Goal: Task Accomplishment & Management: Manage account settings

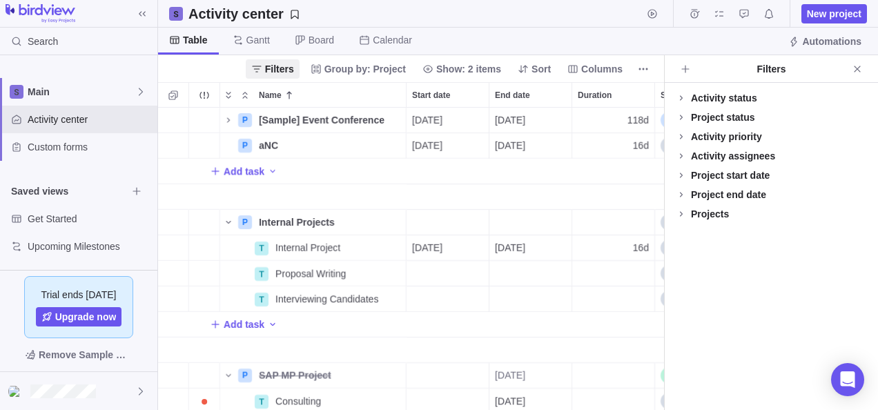
scroll to position [292, 496]
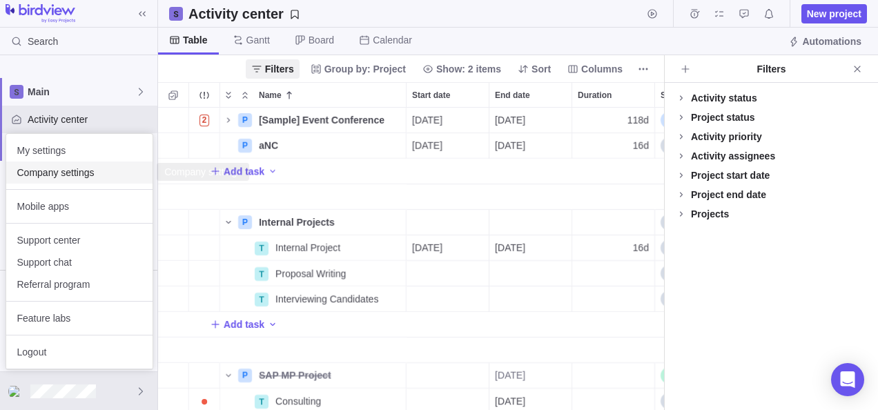
click at [39, 173] on span "Company settings" at bounding box center [79, 173] width 124 height 14
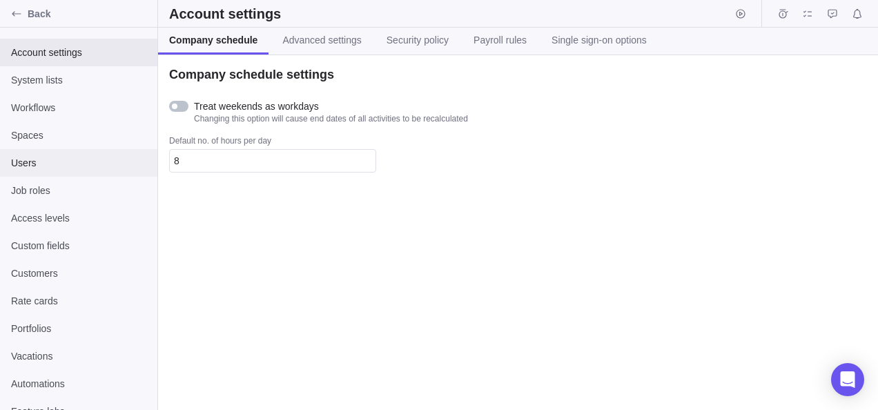
click at [40, 168] on span "Users" at bounding box center [78, 163] width 135 height 14
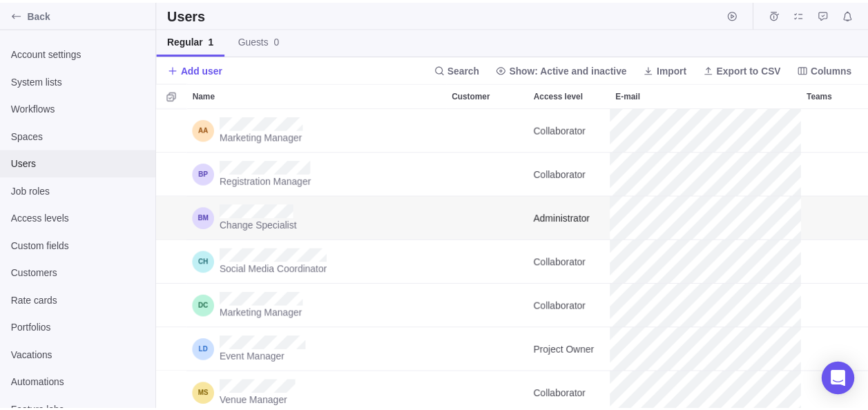
scroll to position [292, 710]
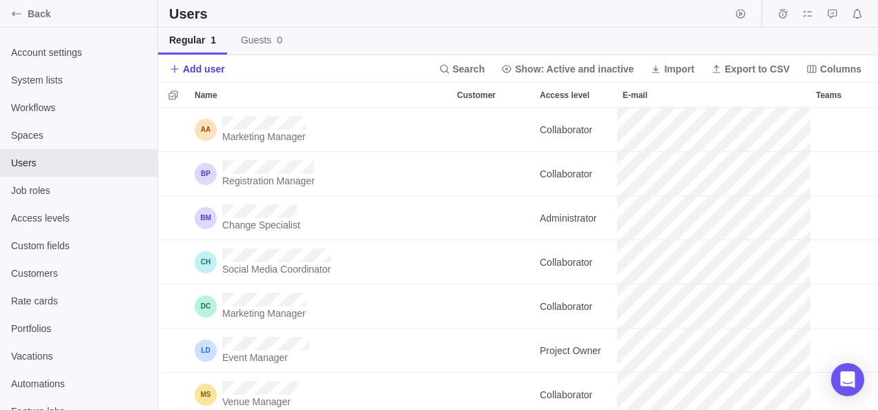
click at [175, 65] on icon at bounding box center [174, 69] width 11 height 11
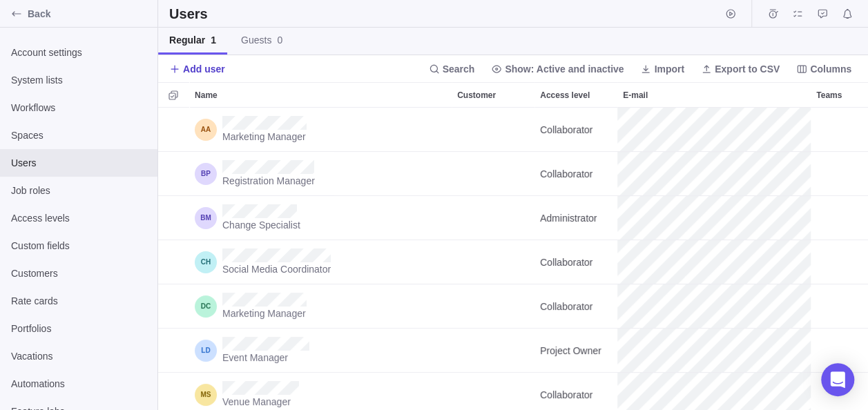
scroll to position [11, 11]
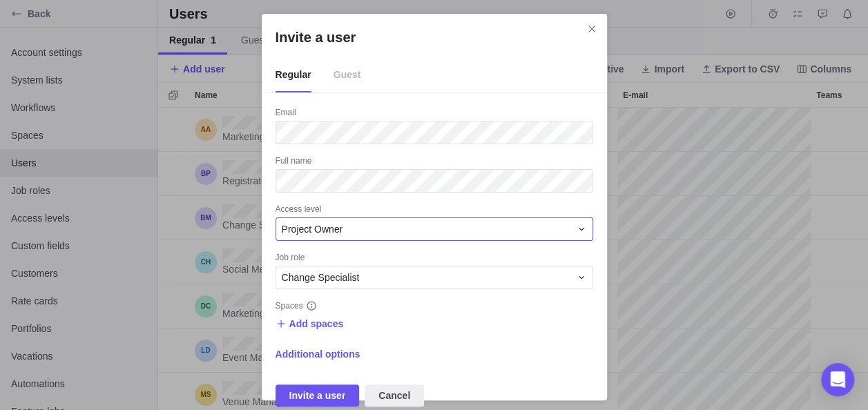
click at [387, 227] on div "Project Owner" at bounding box center [426, 229] width 289 height 14
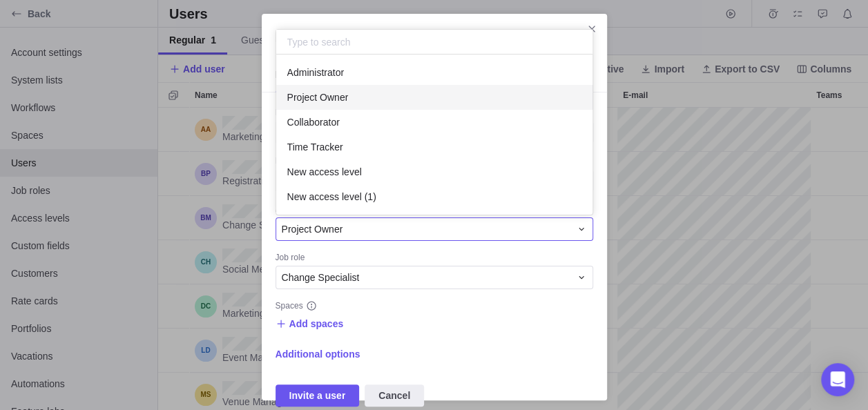
scroll to position [149, 306]
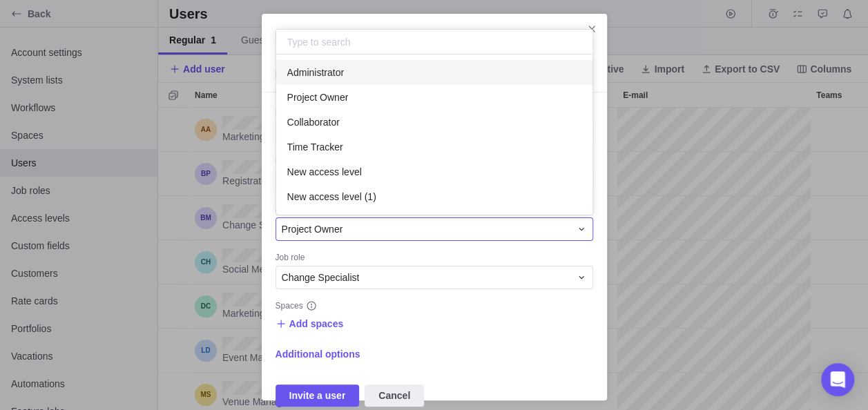
click at [342, 68] on span "Administrator" at bounding box center [315, 73] width 57 height 14
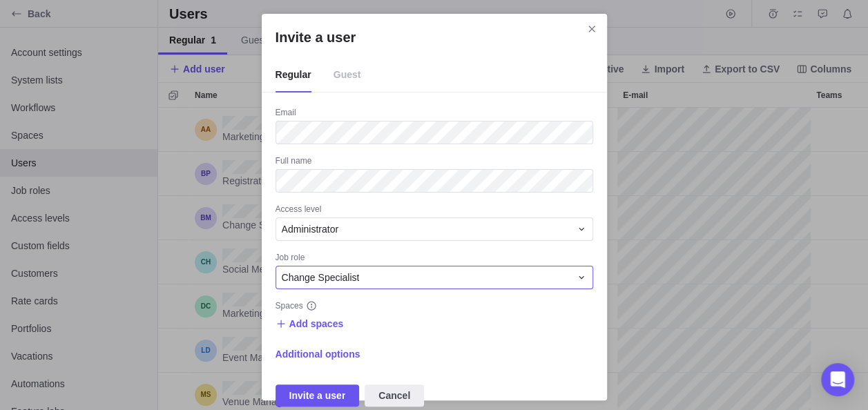
click at [409, 276] on div "Change Specialist" at bounding box center [426, 278] width 289 height 14
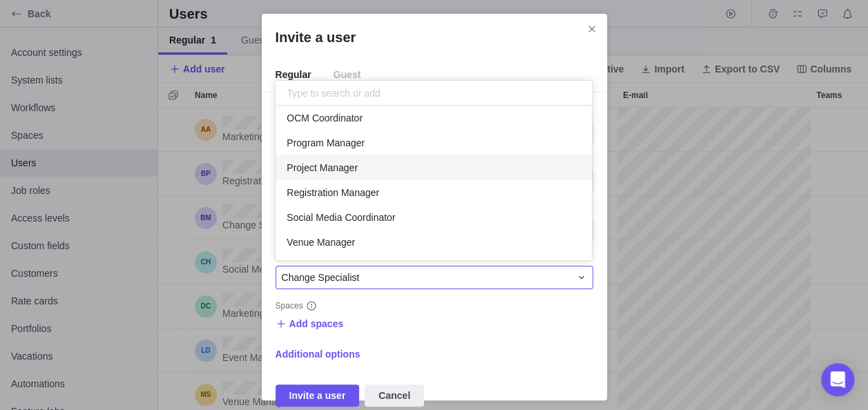
scroll to position [4, 0]
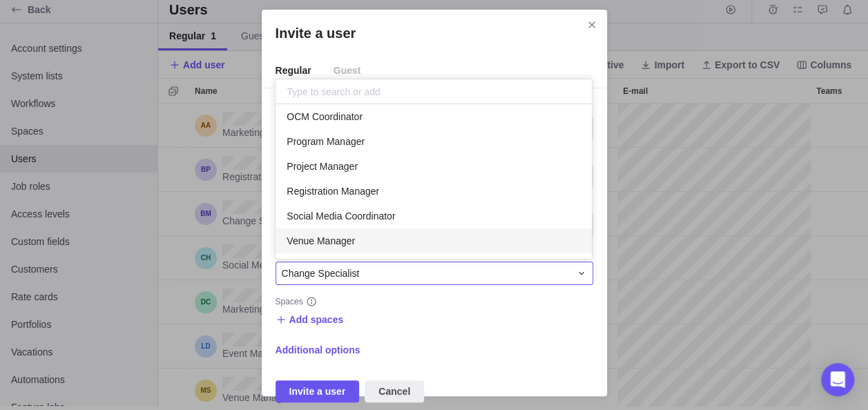
click at [406, 309] on div "Invite a user Regular Guest Email Full name Access level Administrator Job role…" at bounding box center [434, 203] width 868 height 414
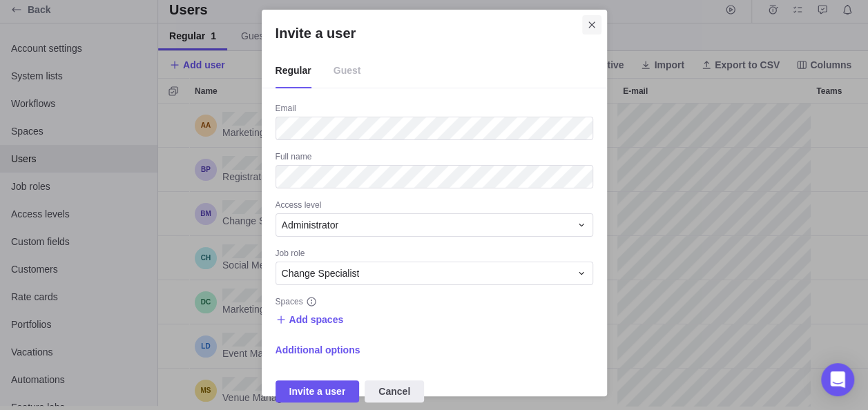
click at [588, 21] on icon "Close" at bounding box center [591, 24] width 11 height 11
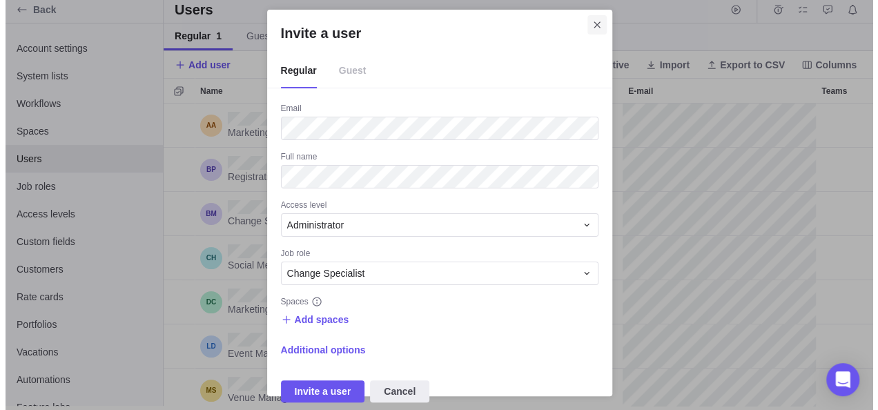
scroll to position [292, 710]
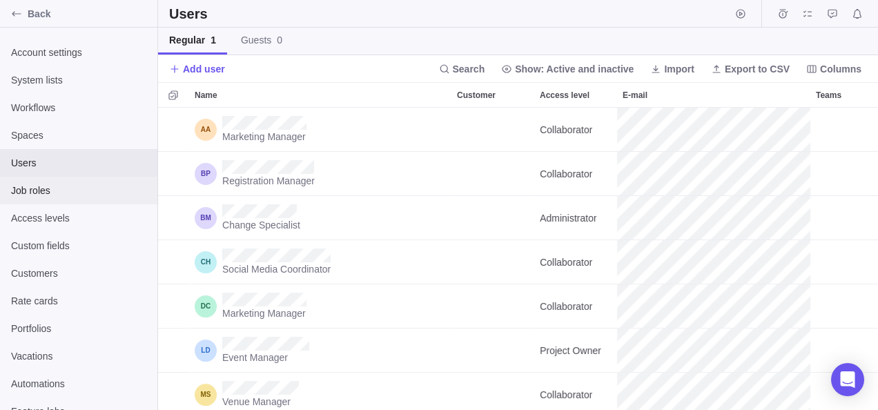
click at [43, 187] on span "Job roles" at bounding box center [78, 191] width 135 height 14
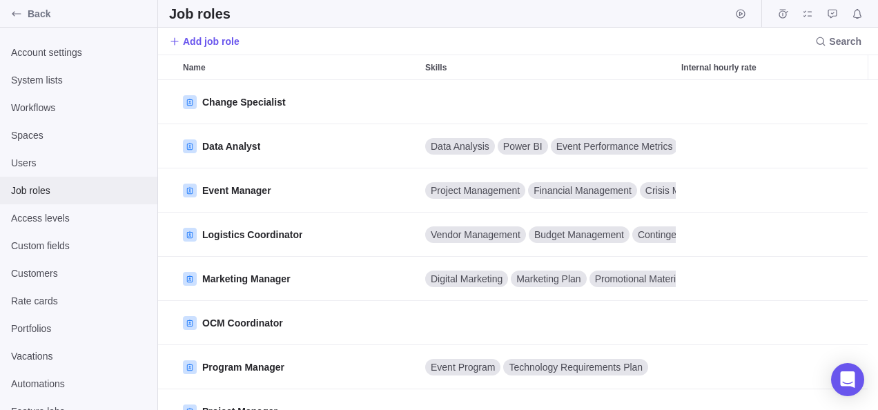
scroll to position [319, 710]
click at [35, 190] on span "Job roles" at bounding box center [78, 191] width 135 height 14
click at [35, 217] on span "Access levels" at bounding box center [78, 218] width 135 height 14
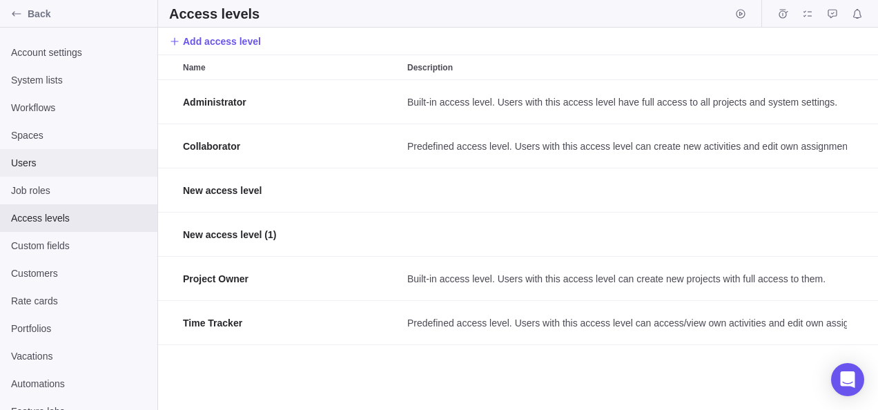
scroll to position [319, 710]
click at [22, 156] on span "Users" at bounding box center [78, 163] width 135 height 14
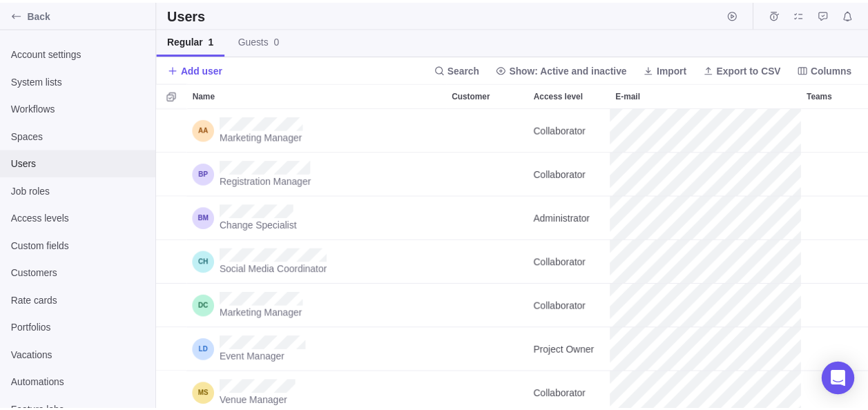
scroll to position [292, 710]
click at [203, 70] on span "Add user" at bounding box center [204, 69] width 42 height 14
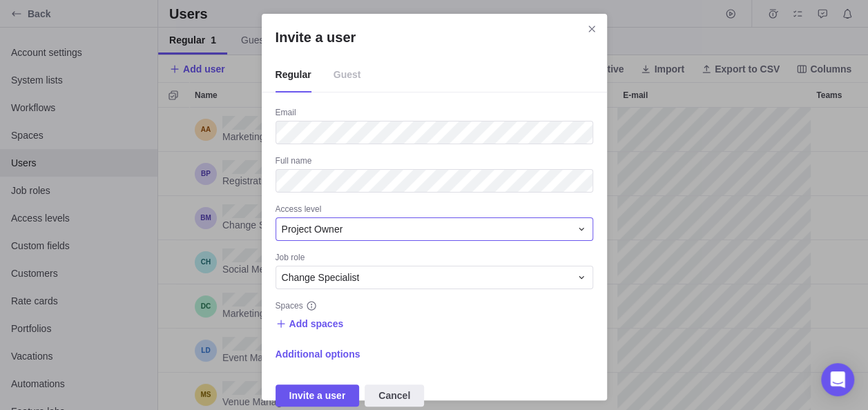
click at [311, 232] on span "Project Owner" at bounding box center [312, 229] width 61 height 14
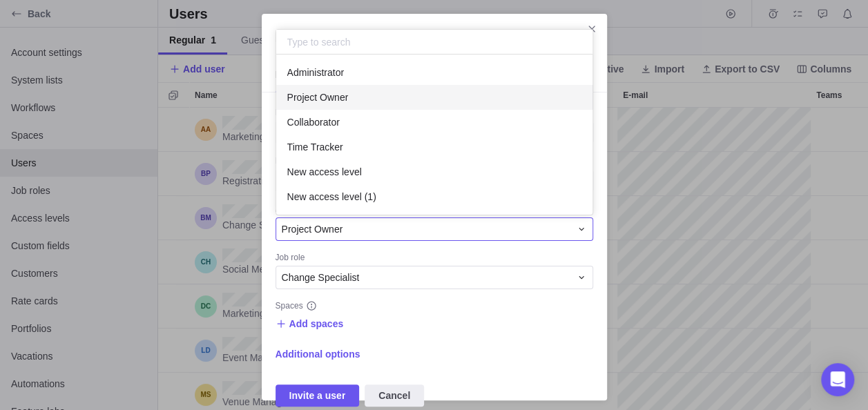
scroll to position [149, 306]
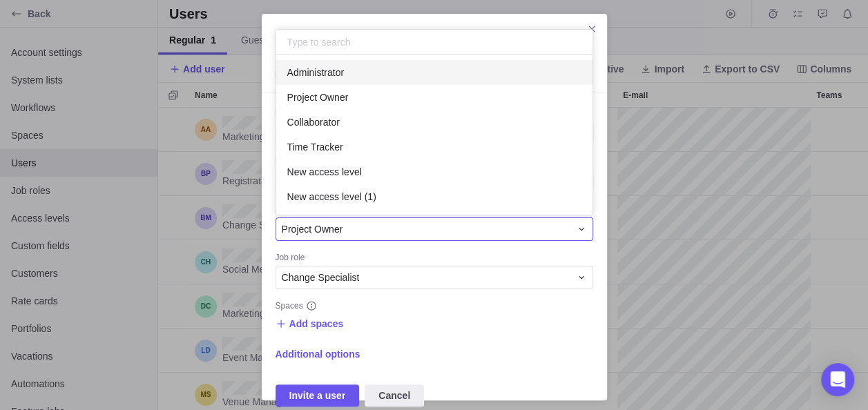
click at [317, 70] on span "Administrator" at bounding box center [315, 73] width 57 height 14
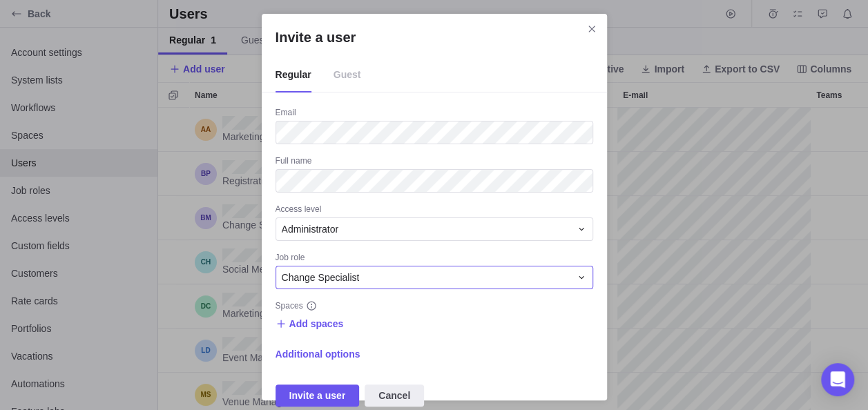
click at [360, 272] on div "Change Specialist" at bounding box center [426, 278] width 289 height 14
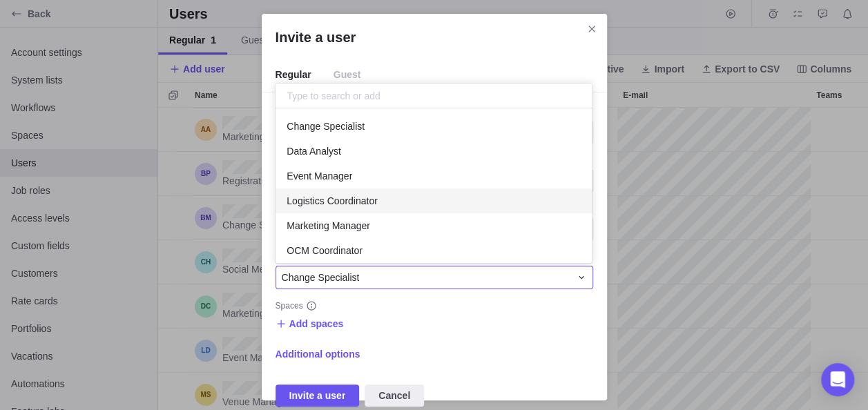
scroll to position [69, 0]
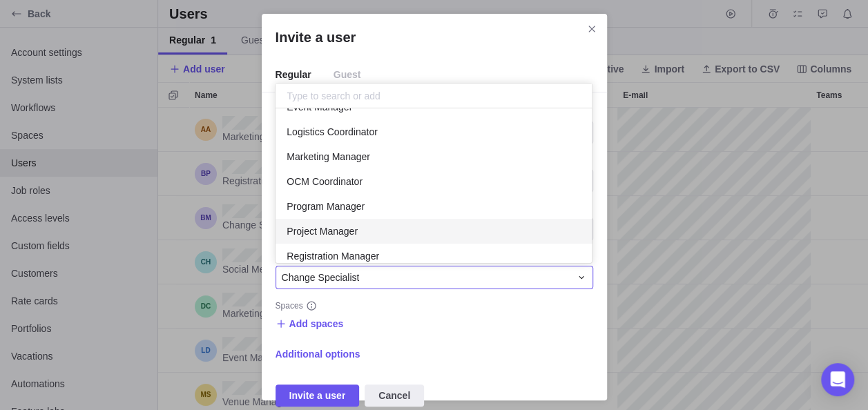
click at [343, 233] on span "Project Manager" at bounding box center [322, 231] width 71 height 14
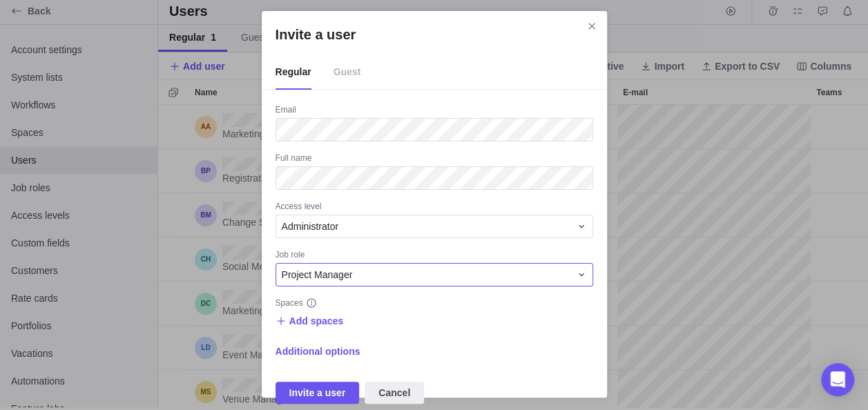
scroll to position [4, 0]
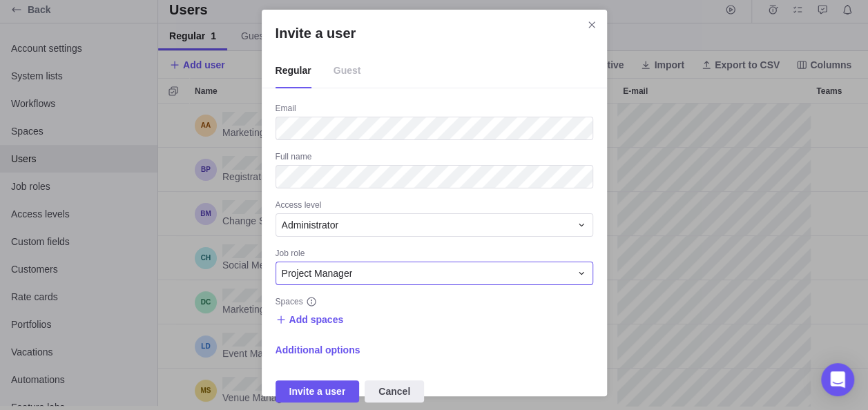
click at [329, 262] on div "Project Manager" at bounding box center [435, 273] width 318 height 23
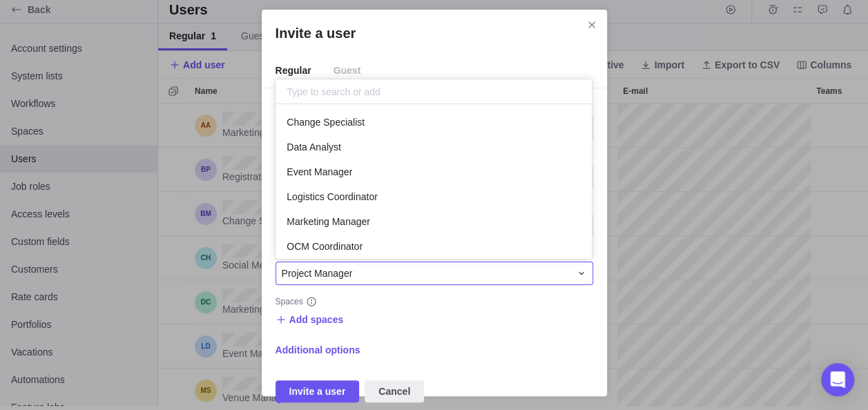
scroll to position [0, 0]
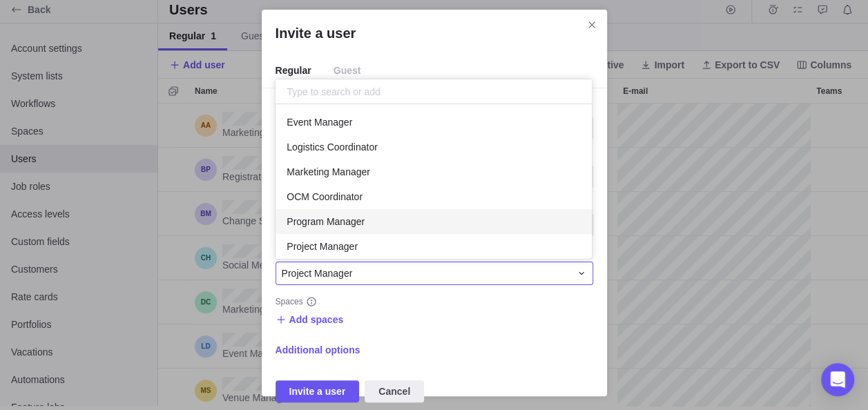
click at [323, 225] on span "Program Manager" at bounding box center [326, 222] width 78 height 14
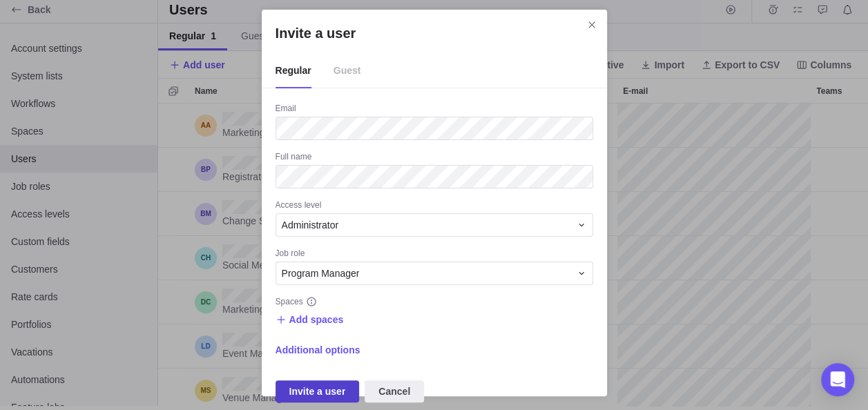
click at [318, 389] on span "Invite a user" at bounding box center [317, 391] width 57 height 17
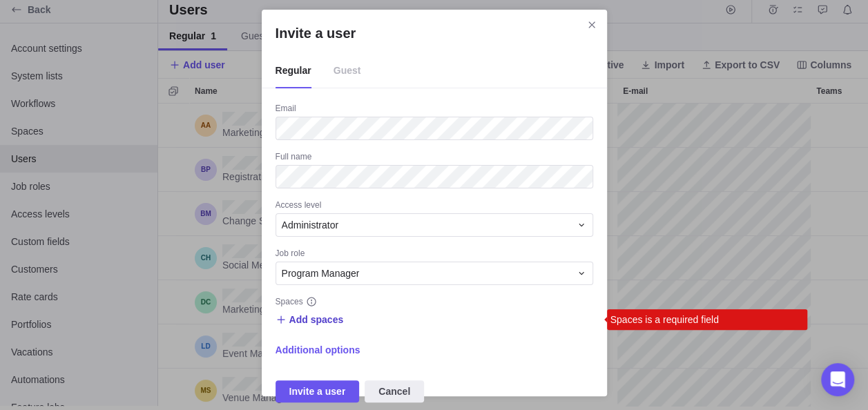
click at [315, 316] on span "Add spaces" at bounding box center [316, 320] width 55 height 14
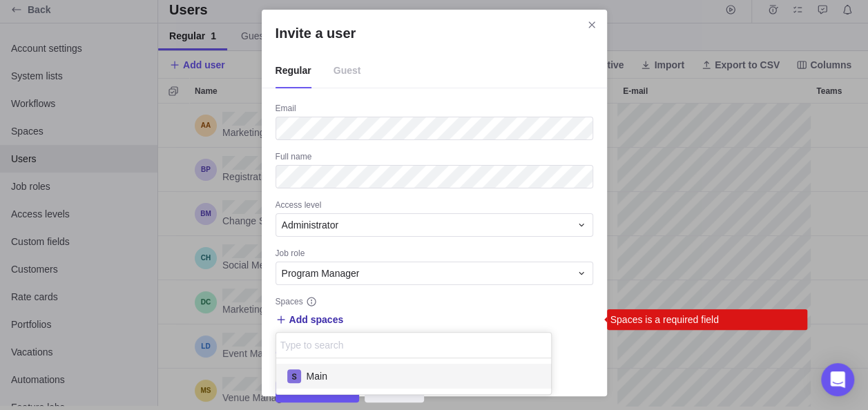
click at [327, 375] on span "Main" at bounding box center [317, 376] width 21 height 14
click at [580, 351] on div "Invite a user Regular Guest Email Full name Access level Administrator Job role…" at bounding box center [434, 203] width 868 height 414
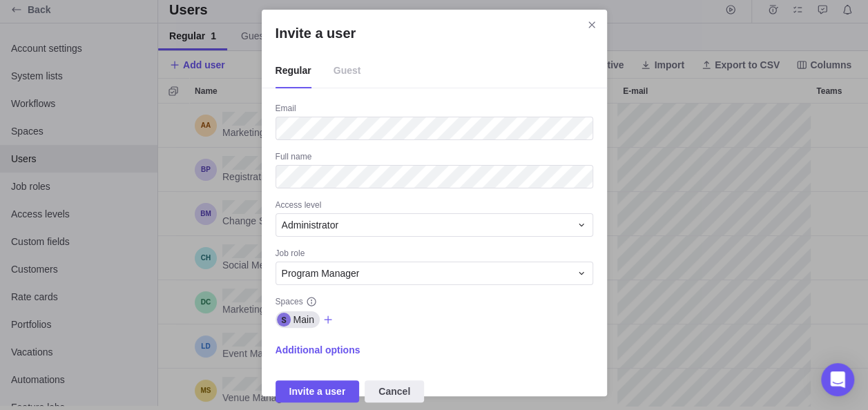
click at [318, 380] on div "Email Full name Access level Administrator Job role Program Manager Spaces Main…" at bounding box center [435, 253] width 318 height 300
click at [337, 394] on span "Invite a user" at bounding box center [317, 391] width 57 height 17
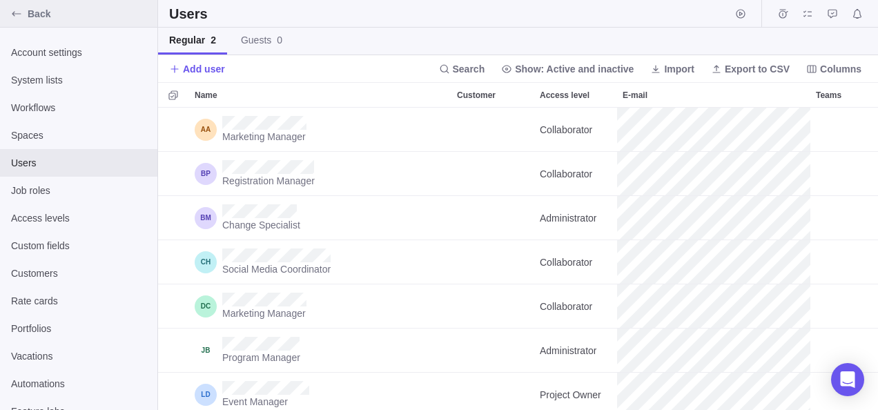
click at [19, 11] on icon "Back" at bounding box center [16, 13] width 11 height 11
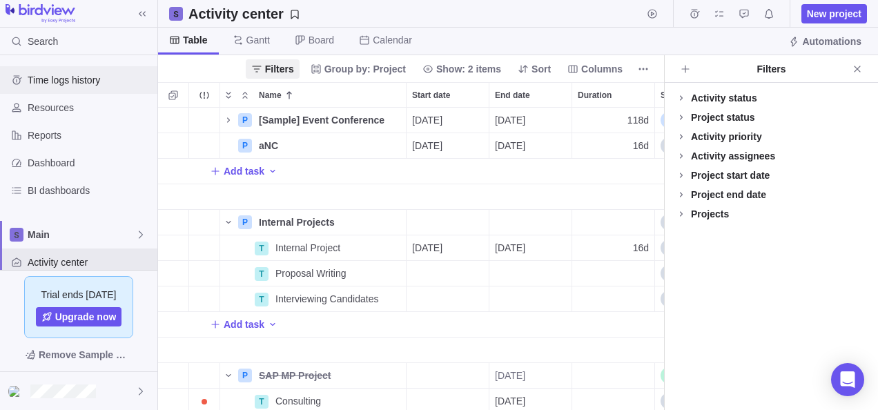
scroll to position [292, 496]
click at [50, 83] on span "Time logs history" at bounding box center [90, 80] width 124 height 14
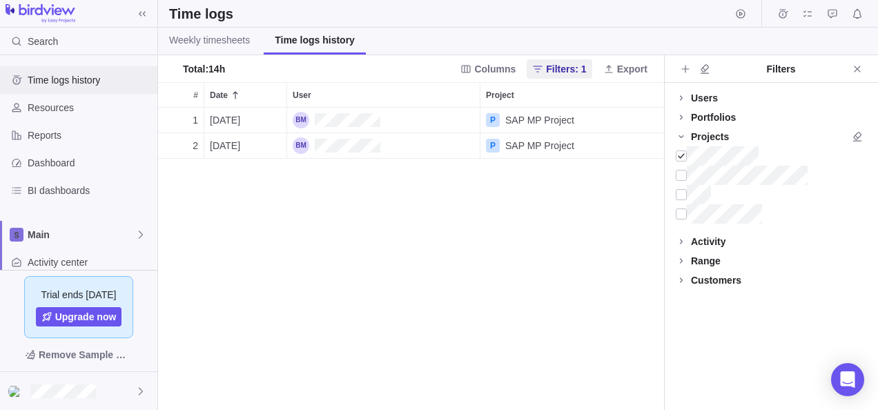
scroll to position [292, 496]
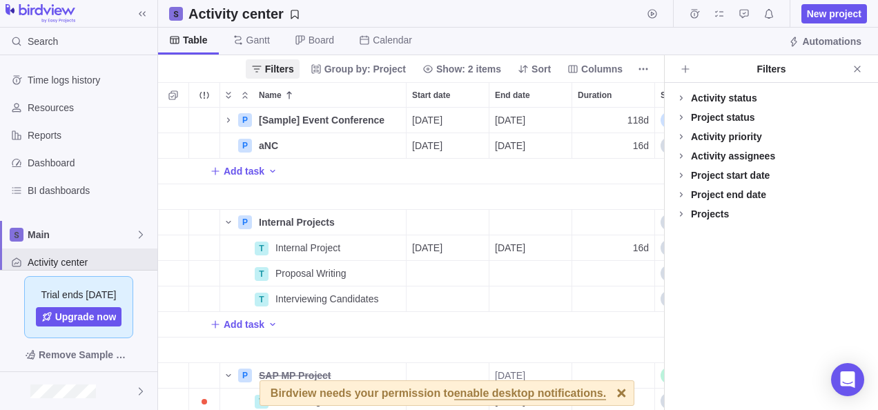
scroll to position [292, 496]
click at [860, 66] on icon "Close" at bounding box center [857, 69] width 6 height 6
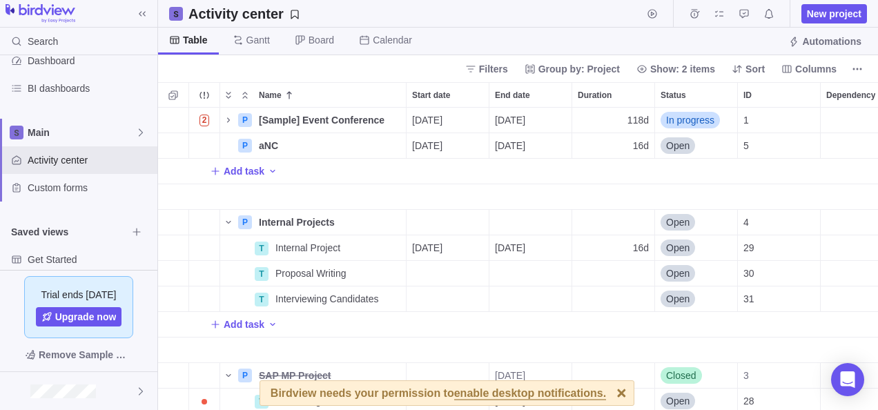
scroll to position [138, 0]
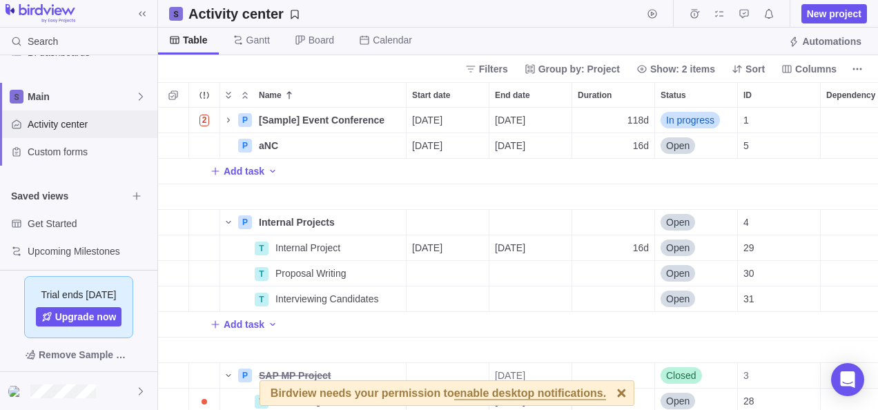
click at [74, 126] on span "Activity center" at bounding box center [90, 124] width 124 height 14
click at [610, 387] on div at bounding box center [622, 393] width 24 height 24
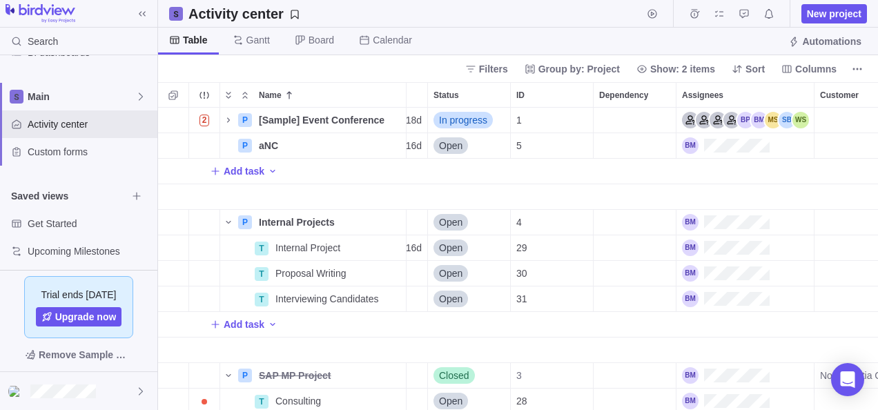
scroll to position [0, 136]
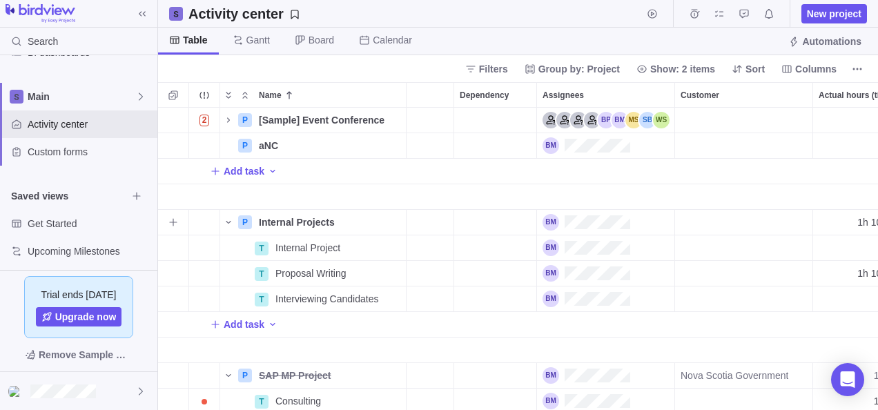
click at [659, 228] on div "Assignees" at bounding box center [605, 222] width 137 height 25
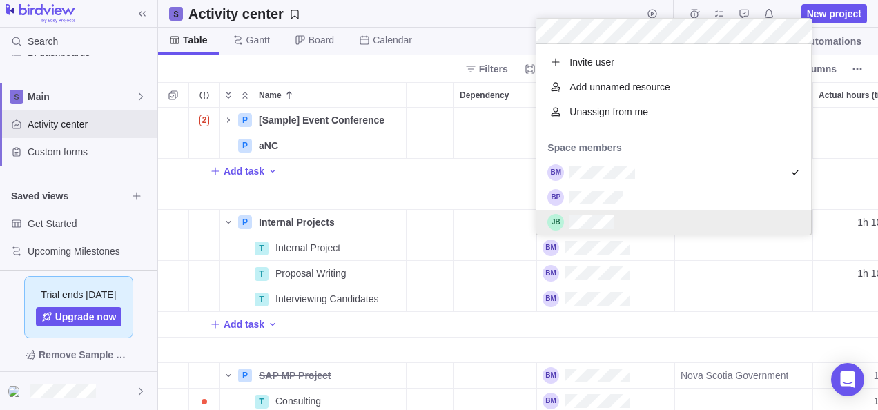
click at [655, 218] on div "grid" at bounding box center [675, 222] width 276 height 25
click at [630, 250] on div "2 P [Sample] Event Conference Details 08/11/2025 01/21/2026 118d In progress 1 …" at bounding box center [518, 259] width 720 height 303
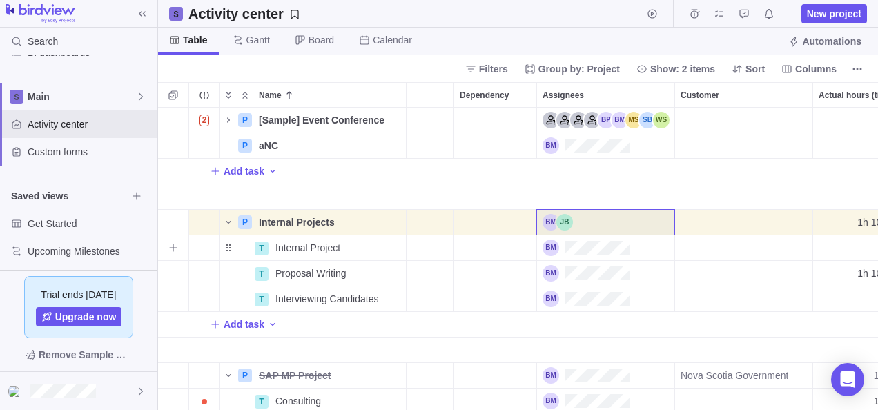
click at [639, 250] on div "Assignees" at bounding box center [605, 247] width 137 height 25
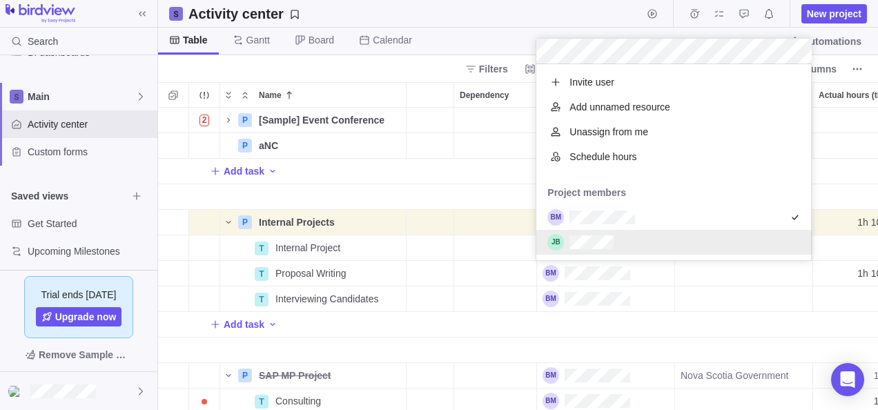
click at [693, 240] on div "grid" at bounding box center [675, 242] width 276 height 25
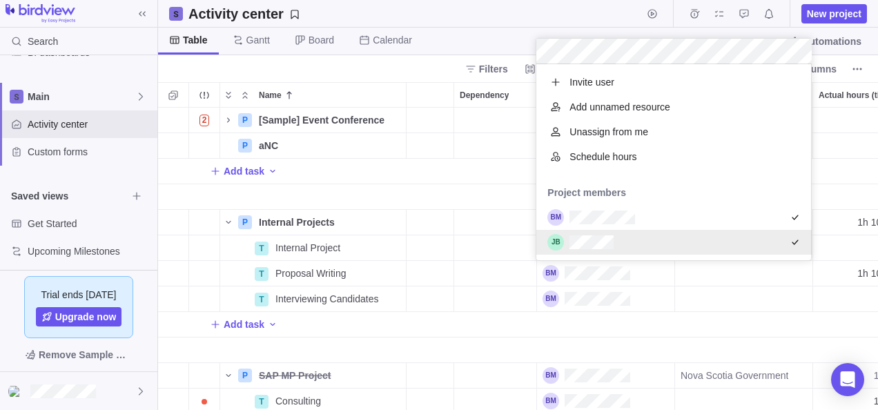
click at [635, 271] on div "2 P [Sample] Event Conference Details 08/11/2025 01/21/2026 118d In progress 1 …" at bounding box center [518, 259] width 720 height 303
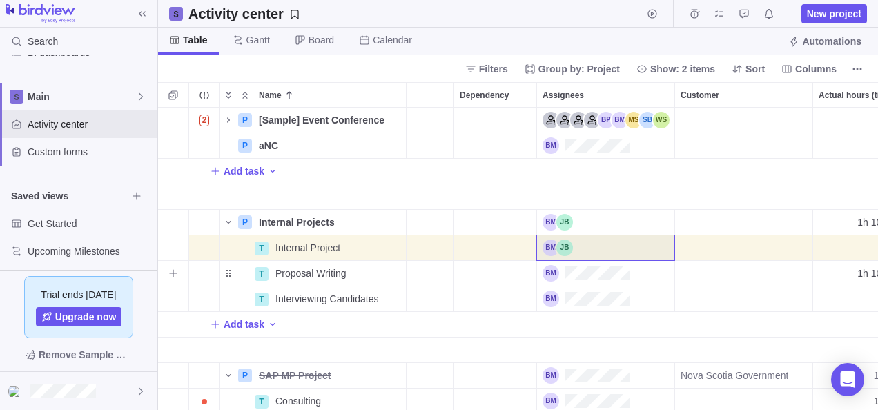
click at [636, 271] on div "Assignees" at bounding box center [605, 273] width 137 height 25
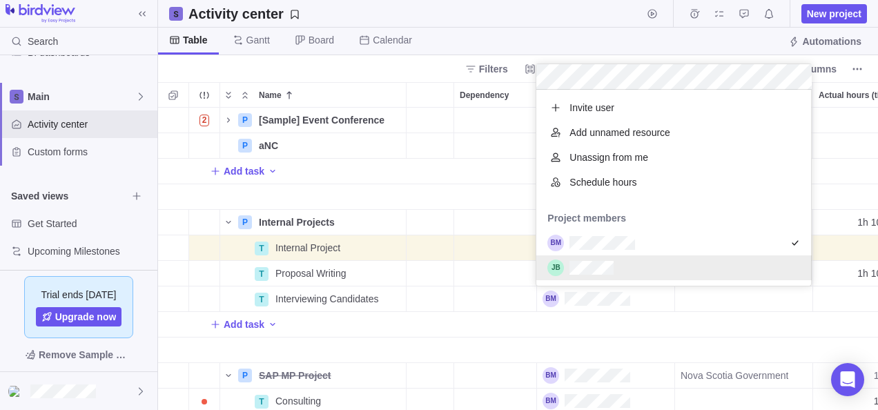
click at [641, 264] on div "grid" at bounding box center [675, 268] width 276 height 25
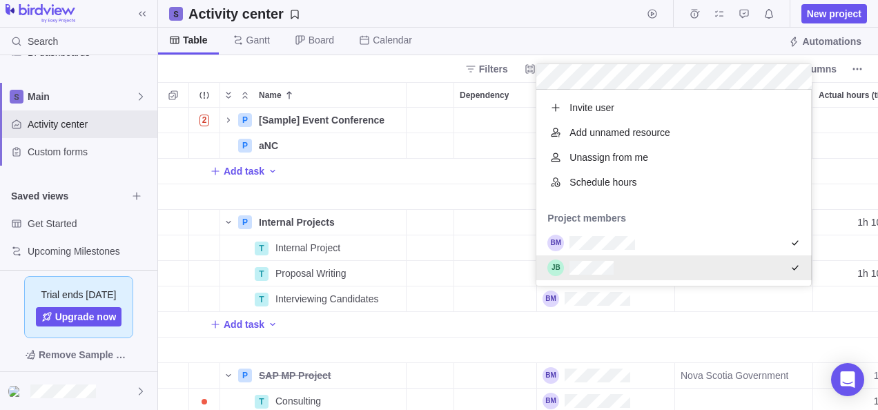
click at [674, 300] on div "2 P [Sample] Event Conference Details 08/11/2025 01/21/2026 118d In progress 1 …" at bounding box center [518, 259] width 720 height 303
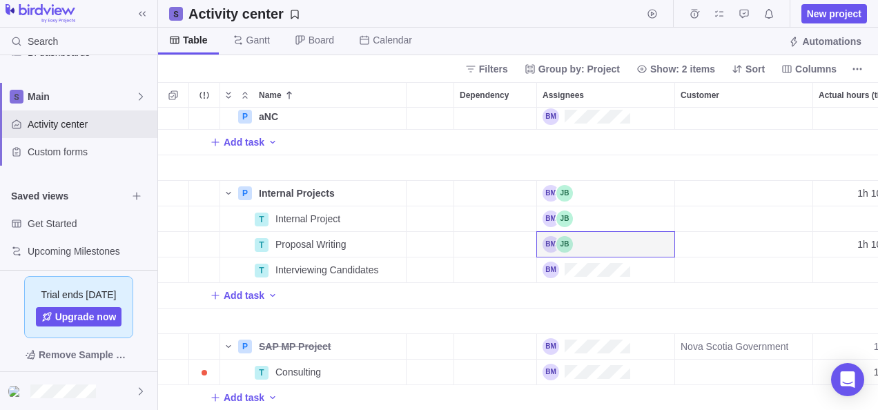
click at [615, 283] on div "Add task" at bounding box center [474, 295] width 1367 height 25
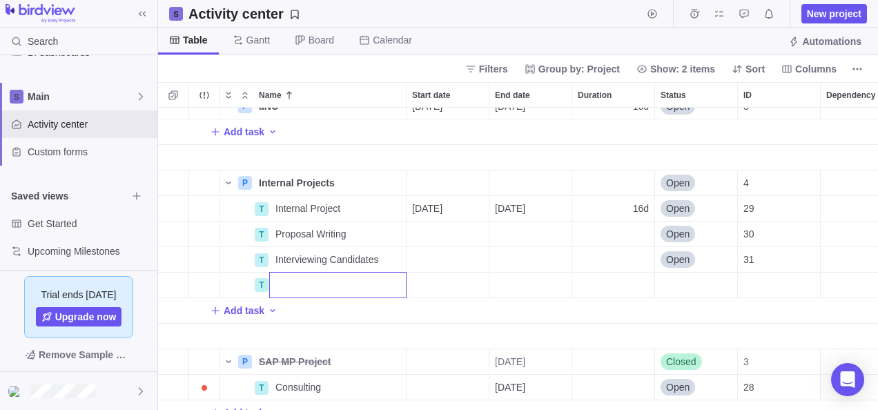
click at [170, 251] on div "P aNC Details 09/09/2025 09/30/2025 16d Open 5 $0.00 $0.00 Add task P Internal …" at bounding box center [518, 259] width 720 height 303
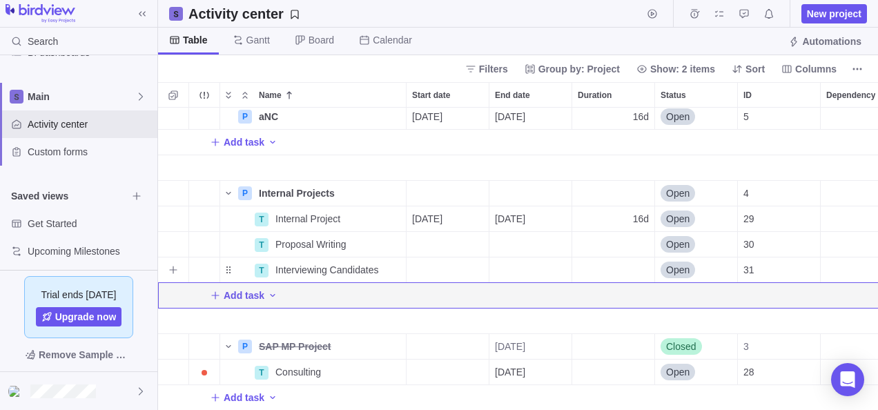
click at [678, 263] on span "Open" at bounding box center [677, 270] width 23 height 14
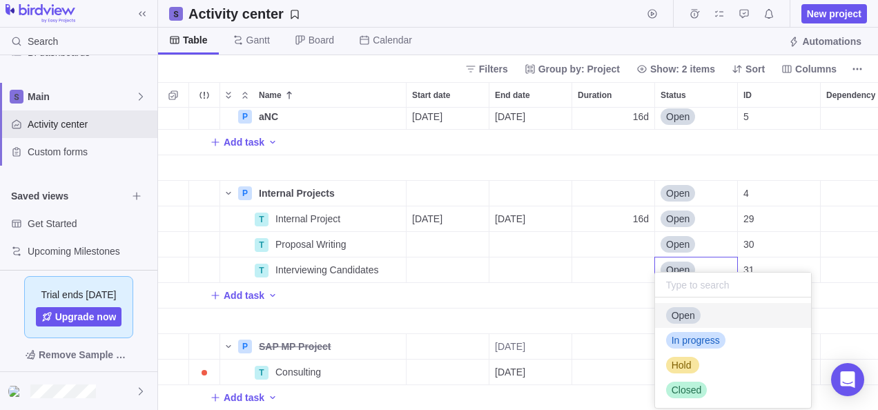
click at [584, 272] on div "2 P [Sample] Event Conference Details 08/11/2025 01/21/2026 118d In progress 1 …" at bounding box center [518, 259] width 720 height 303
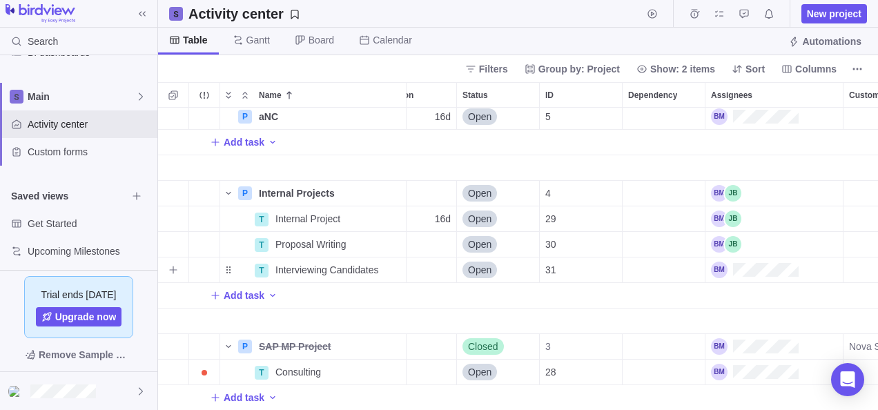
click at [742, 264] on div "Assignees" at bounding box center [755, 270] width 88 height 17
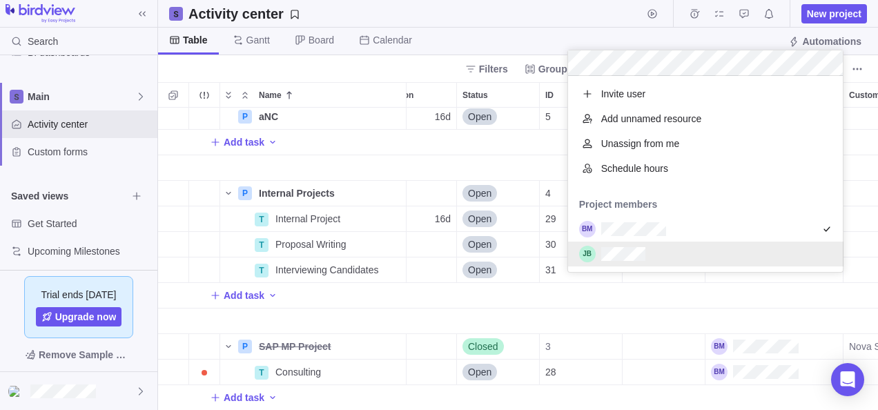
click at [646, 253] on div "grid" at bounding box center [706, 254] width 276 height 25
click at [648, 296] on div "2 P [Sample] Event Conference Details 08/11/2025 01/21/2026 118d In progress 1 …" at bounding box center [518, 259] width 720 height 303
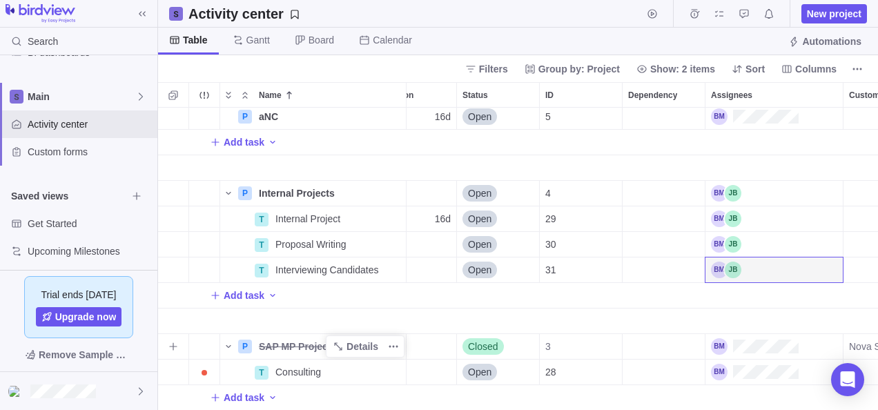
click at [286, 340] on span "SAP MP Project" at bounding box center [295, 347] width 73 height 14
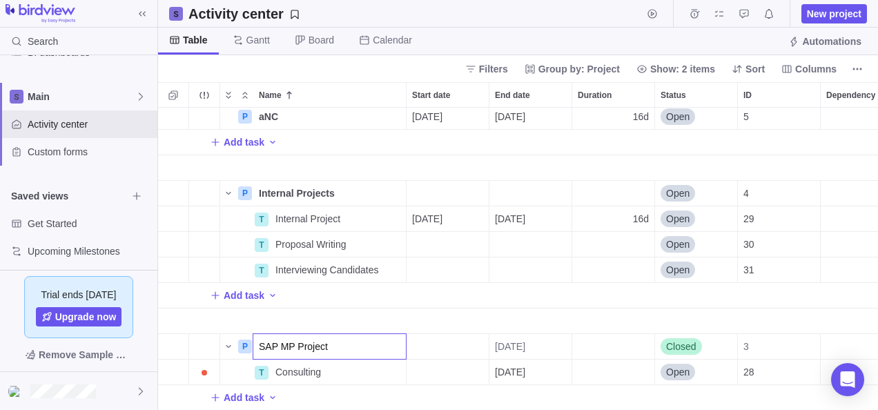
click at [511, 345] on div "2 P [Sample] Event Conference Details 08/11/2025 01/21/2026 118d In progress 1 …" at bounding box center [518, 259] width 720 height 303
click at [681, 340] on span "Closed" at bounding box center [681, 347] width 30 height 14
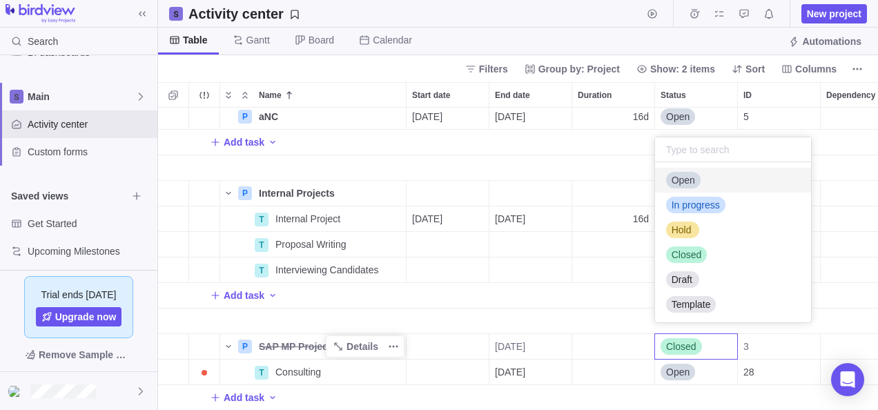
click at [691, 184] on span "Open" at bounding box center [683, 180] width 23 height 14
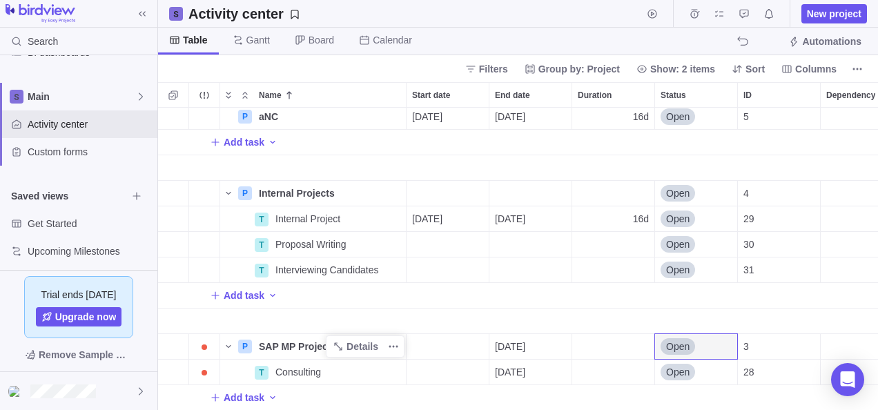
click at [592, 285] on div "Add task" at bounding box center [841, 295] width 1367 height 25
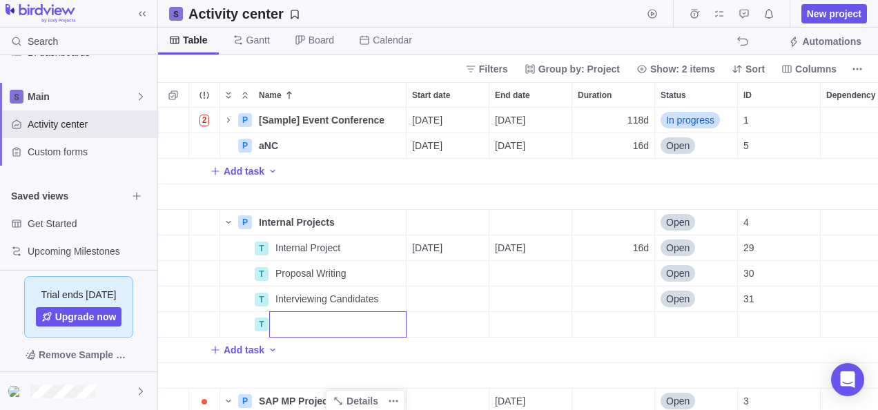
click at [689, 220] on div "2 P [Sample] Event Conference Details 08/11/2025 01/21/2026 118d In progress 1 …" at bounding box center [518, 259] width 720 height 303
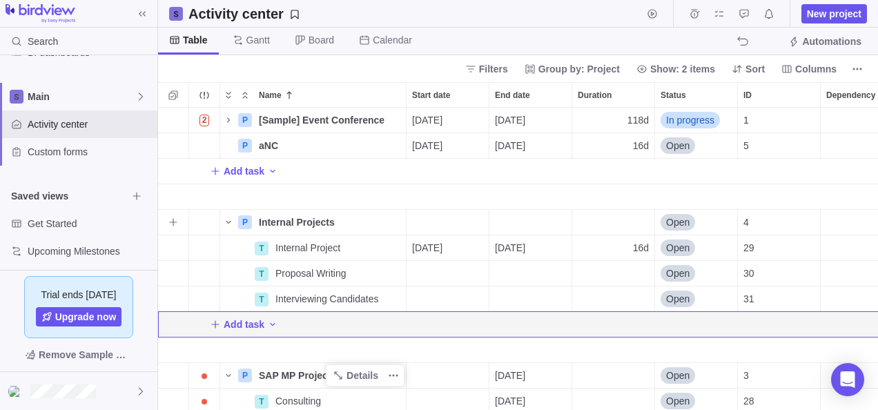
click at [683, 220] on span "Open" at bounding box center [677, 222] width 23 height 14
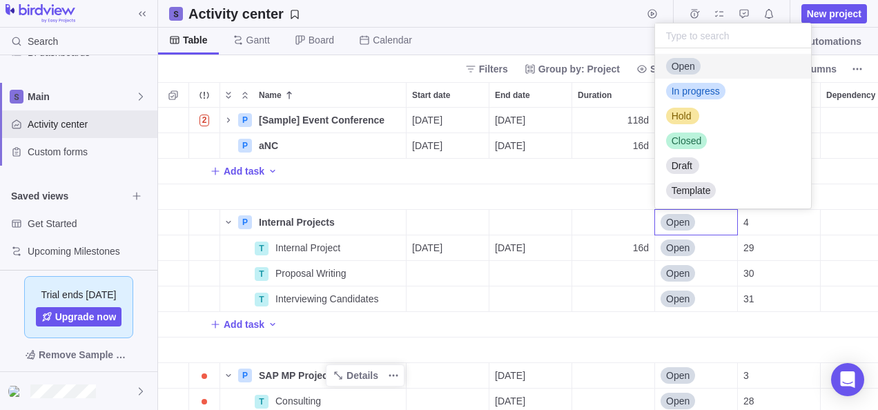
click at [689, 240] on div "2 P [Sample] Event Conference Details 08/11/2025 01/21/2026 118d In progress 1 …" at bounding box center [518, 259] width 720 height 303
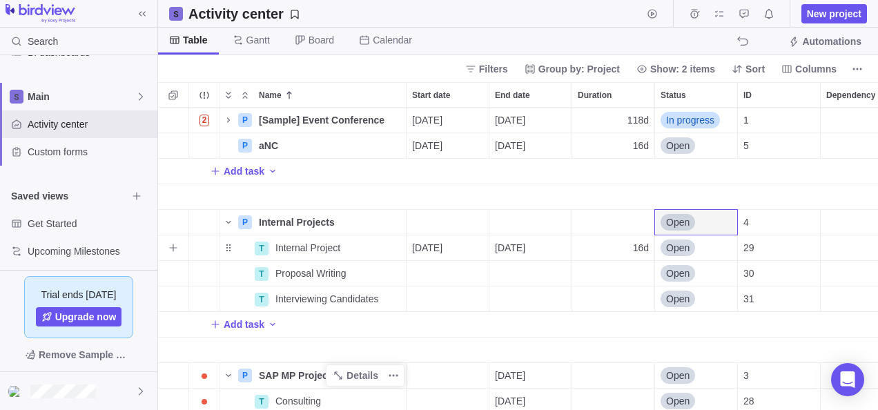
click at [689, 246] on span "Open" at bounding box center [677, 248] width 23 height 14
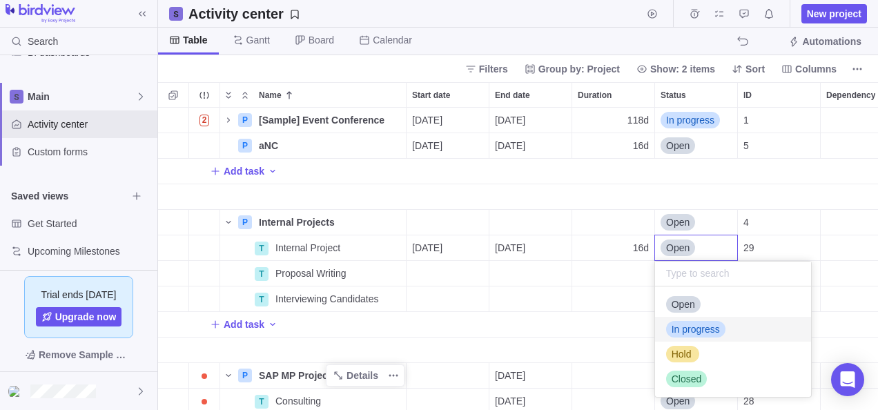
click at [700, 326] on span "In progress" at bounding box center [696, 329] width 48 height 14
